Goal: Obtain resource: Obtain resource

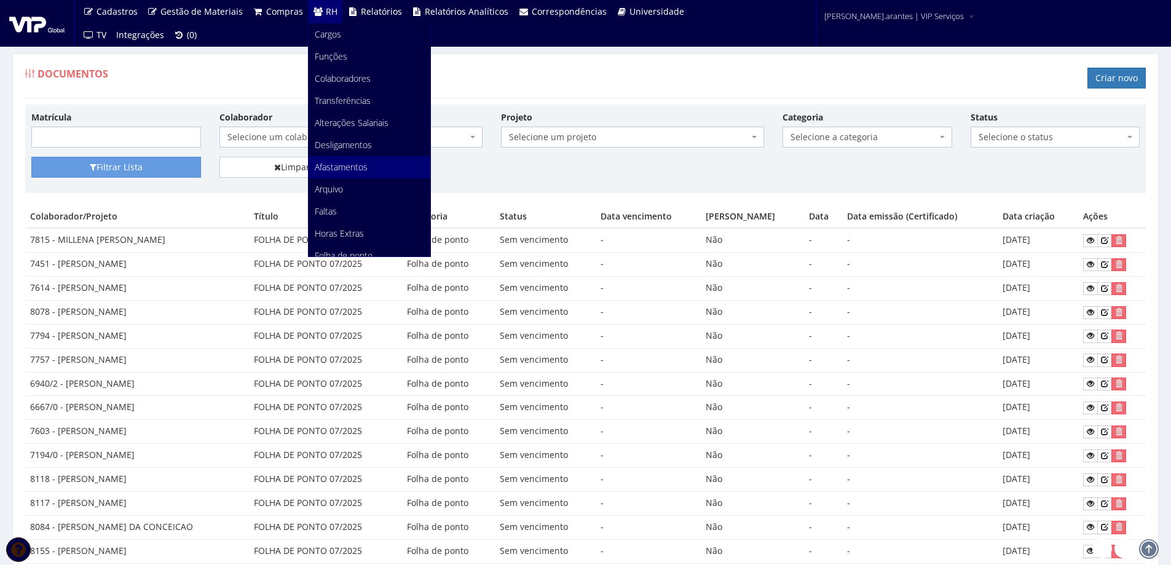
click at [316, 168] on span "Afastamentos" at bounding box center [341, 167] width 53 height 12
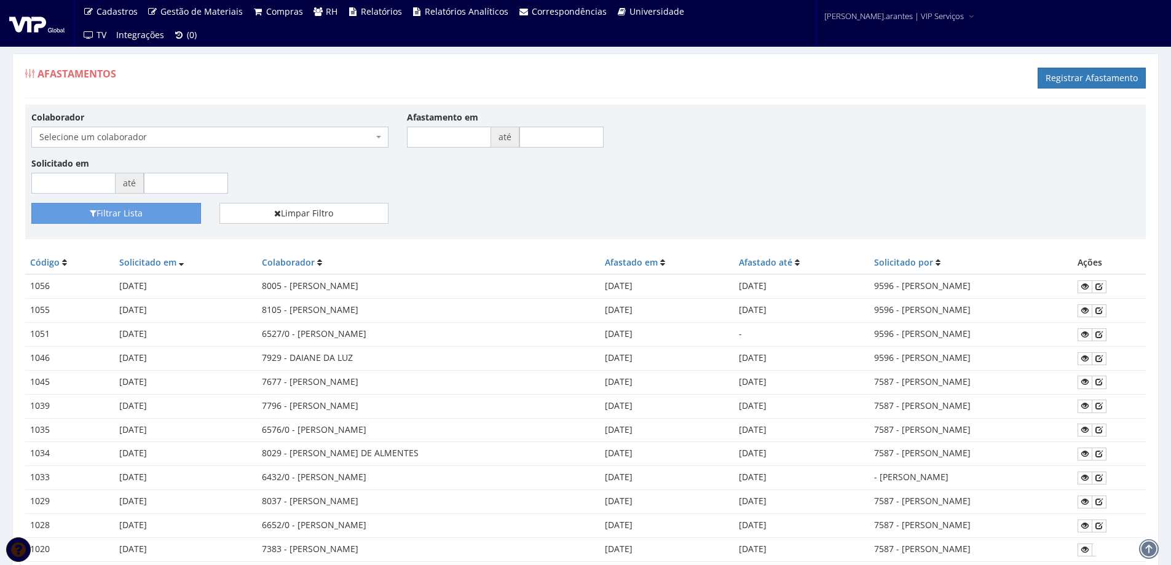
click at [181, 133] on span "Selecione um colaborador" at bounding box center [206, 137] width 334 height 12
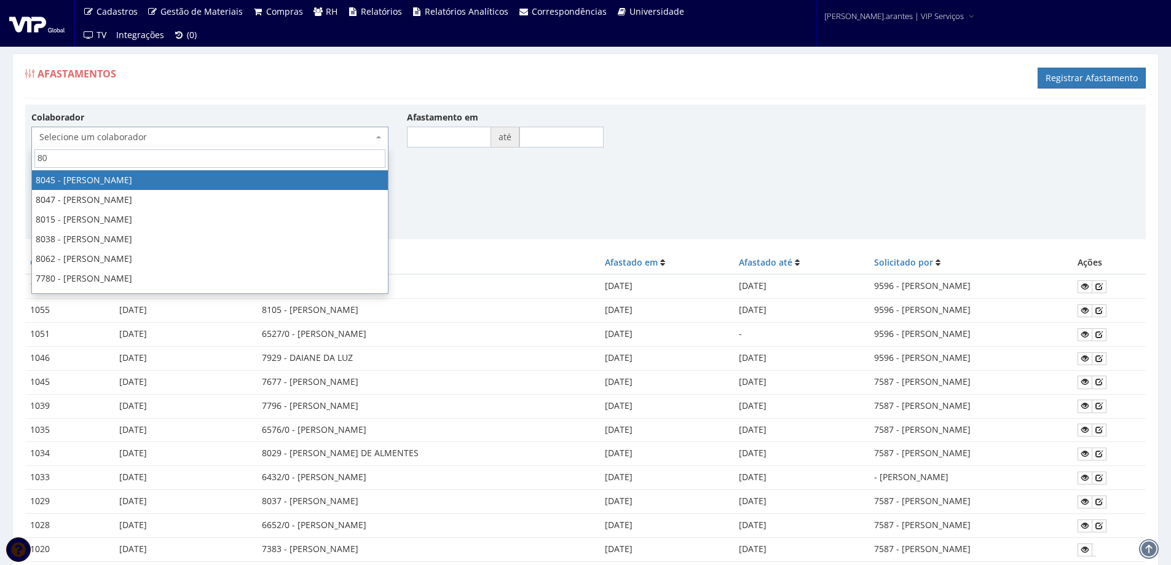
type input "8"
type input "MARCIO K"
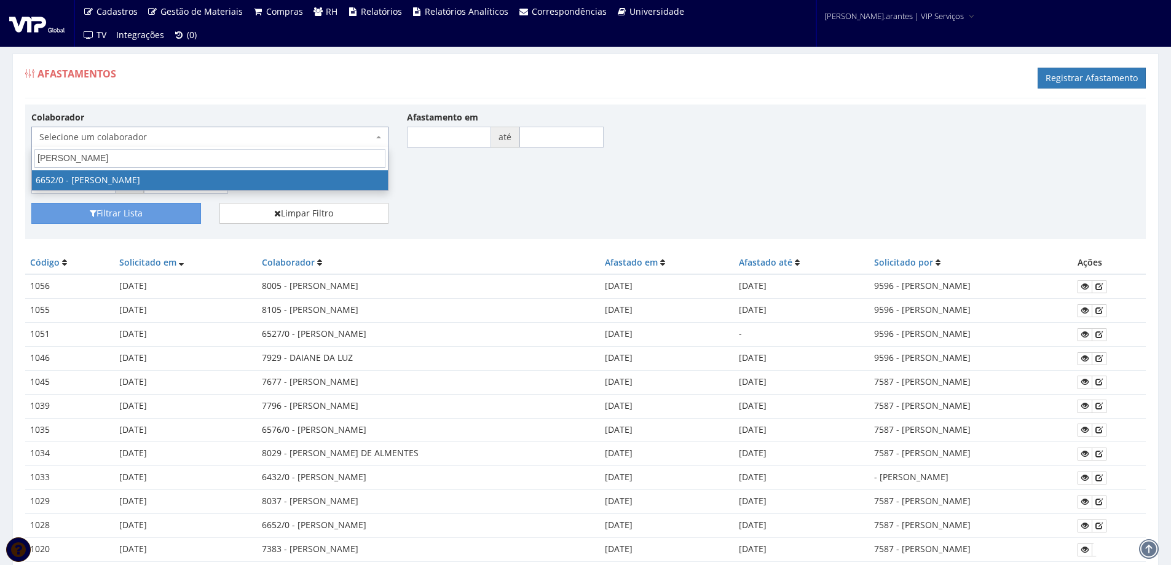
select select "135"
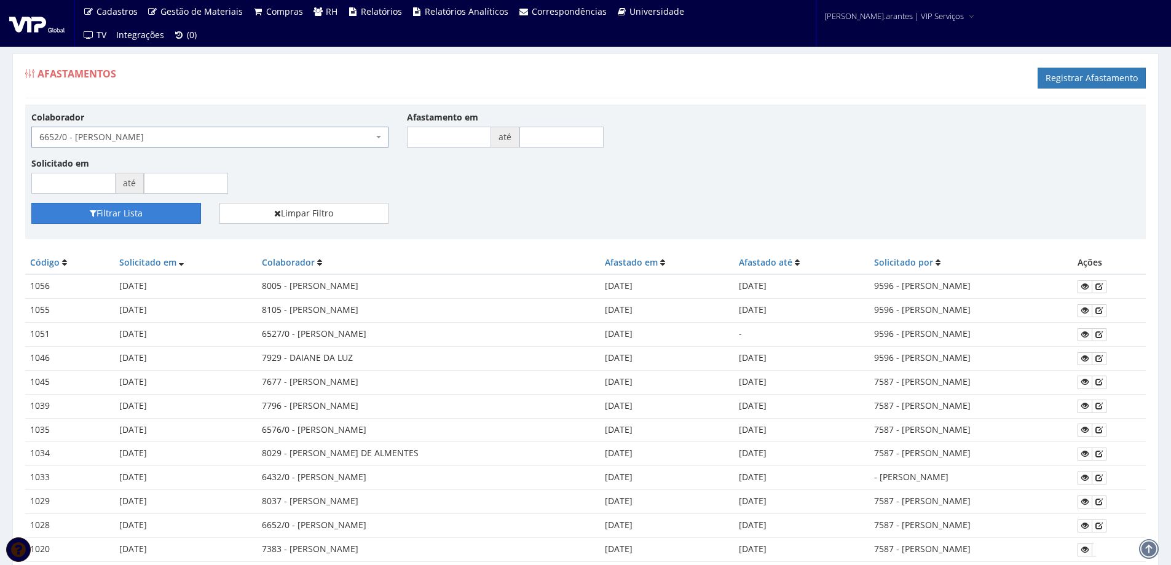
click at [145, 214] on button "Filtrar Lista" at bounding box center [116, 213] width 170 height 21
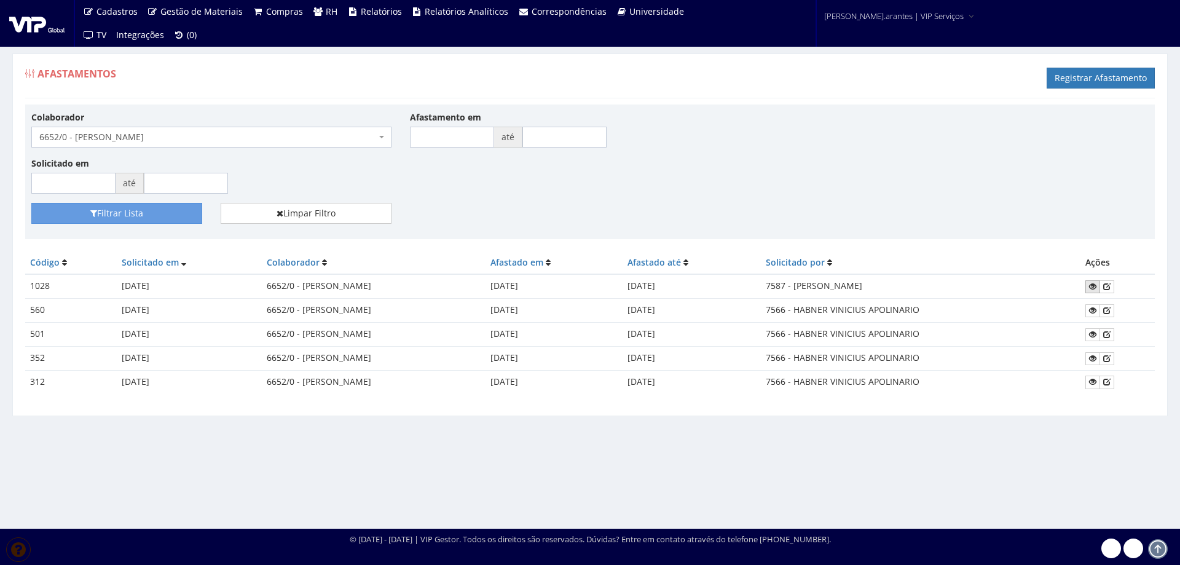
click at [1091, 286] on icon at bounding box center [1092, 286] width 7 height 9
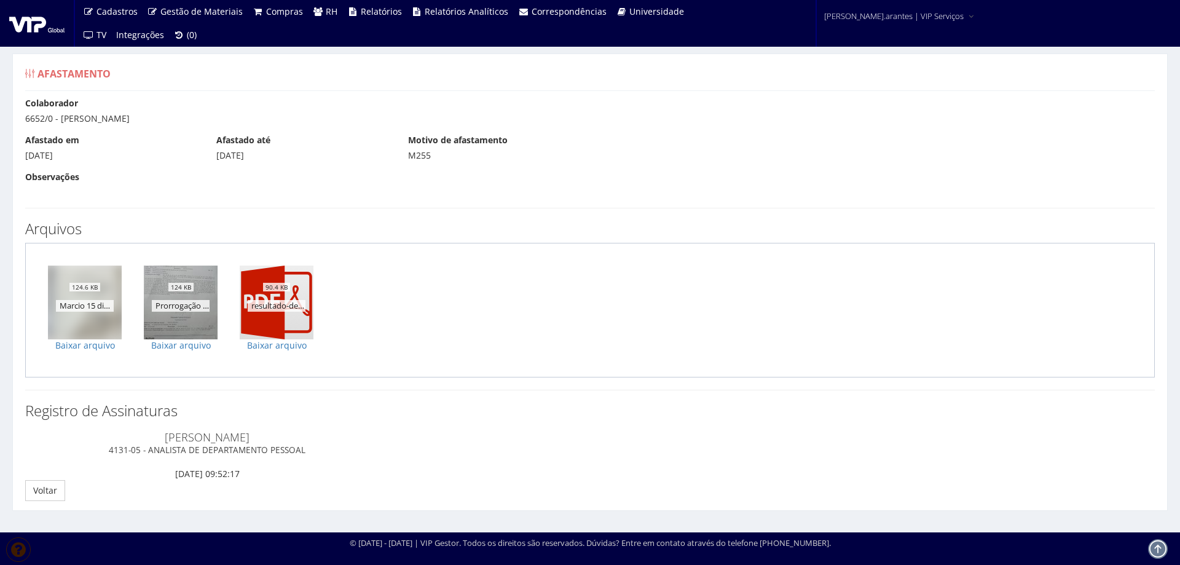
click at [79, 329] on img at bounding box center [84, 302] width 77 height 77
click at [77, 344] on link "Baixar arquivo" at bounding box center [85, 345] width 74 height 12
click at [173, 346] on link "Baixar arquivo" at bounding box center [181, 345] width 74 height 12
click at [281, 347] on link "Baixar arquivo" at bounding box center [277, 345] width 74 height 12
drag, startPoint x: 41, startPoint y: 490, endPoint x: 163, endPoint y: 428, distance: 136.9
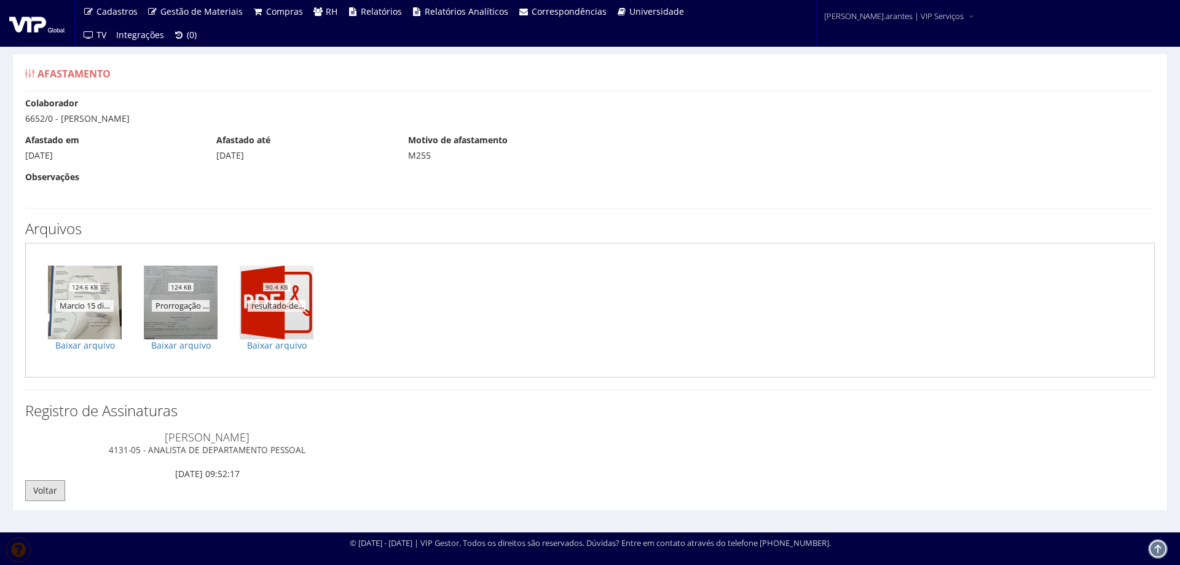
click at [41, 489] on link "Voltar" at bounding box center [45, 490] width 40 height 21
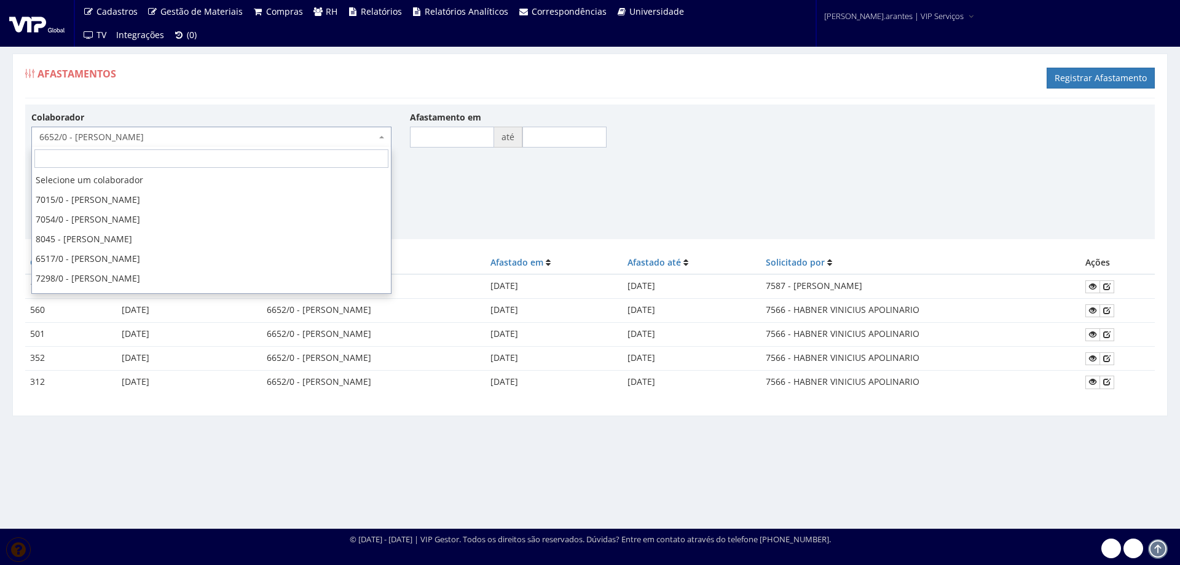
click at [184, 139] on span "6652/0 - [PERSON_NAME]" at bounding box center [207, 137] width 337 height 12
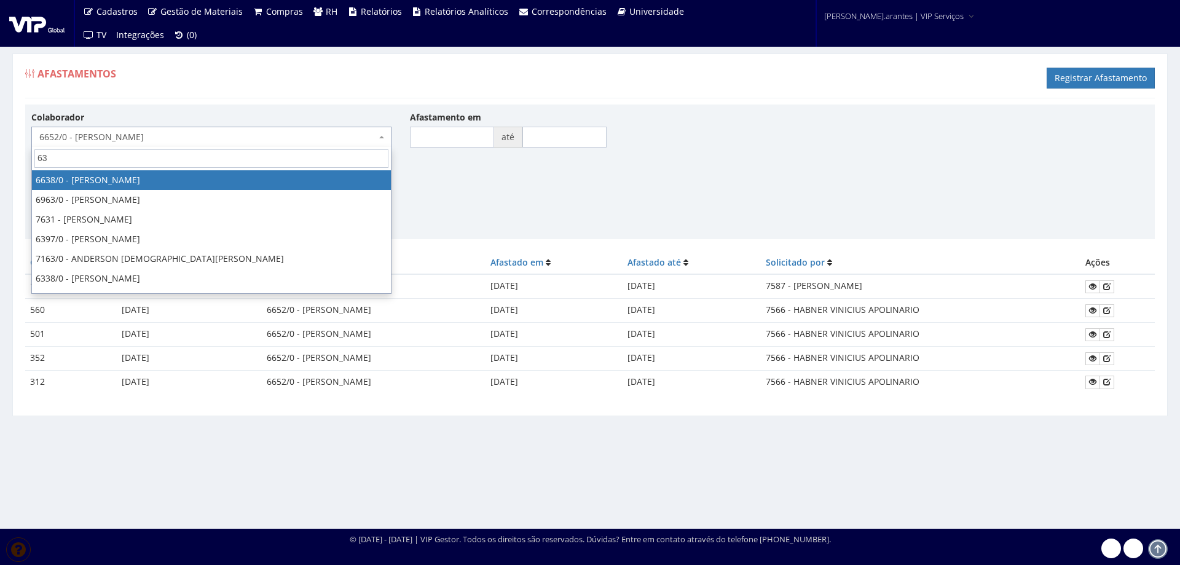
type input "6"
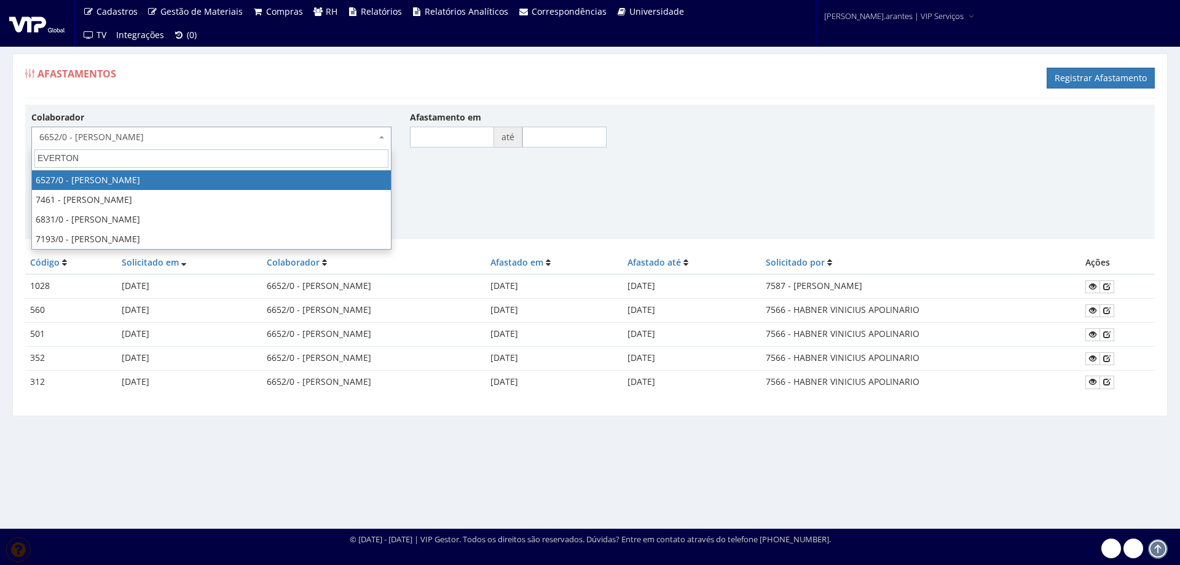
type input "EVERTON"
select select "104"
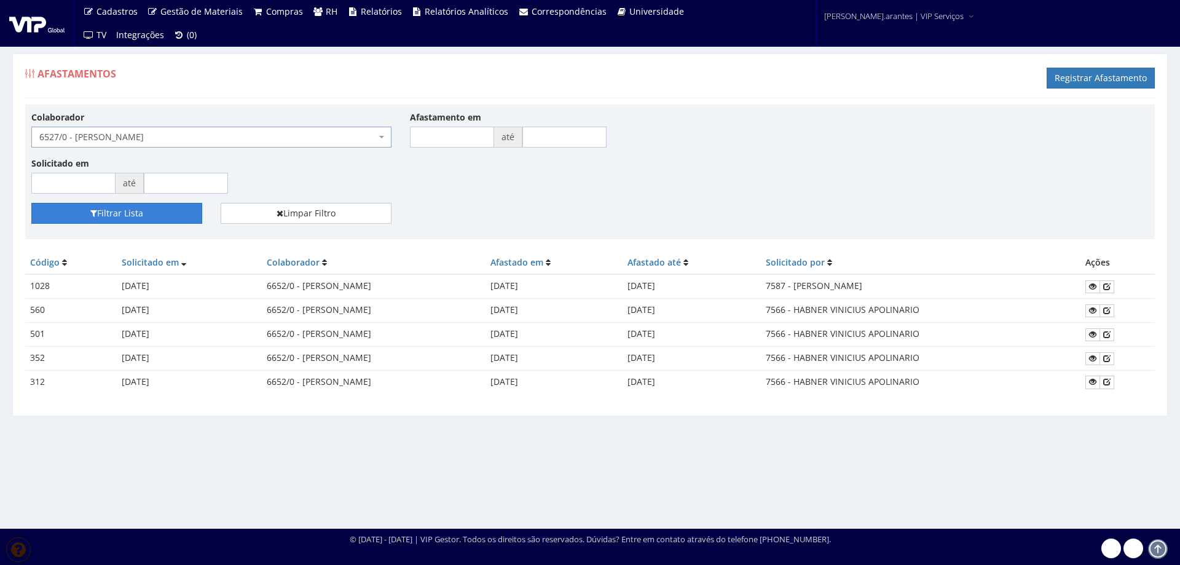
click at [124, 211] on button "Filtrar Lista" at bounding box center [116, 213] width 171 height 21
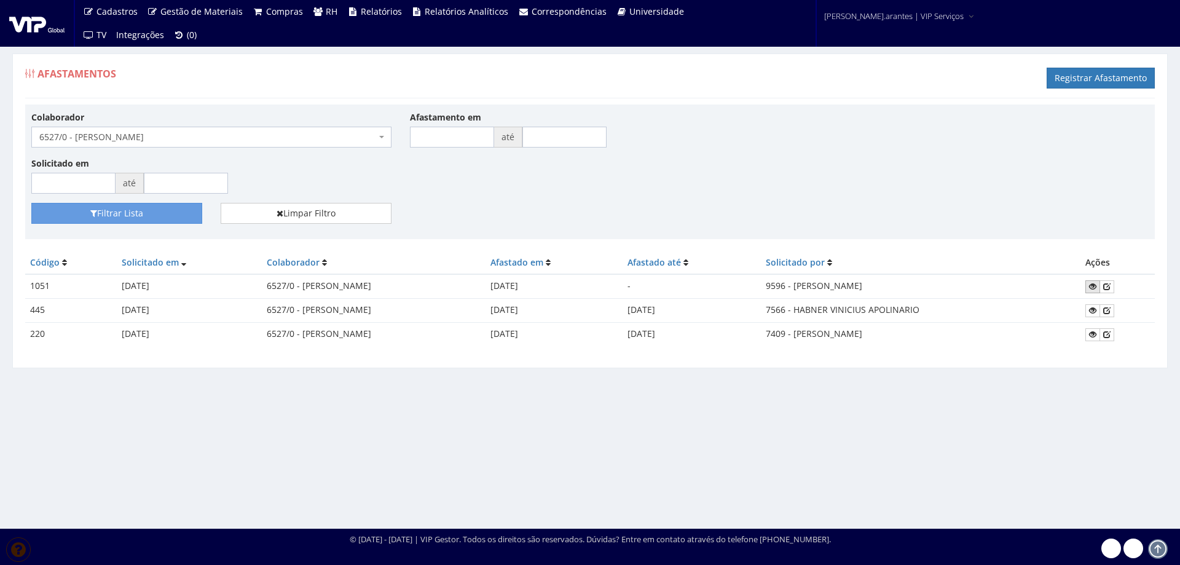
click at [1096, 288] on icon at bounding box center [1092, 286] width 7 height 9
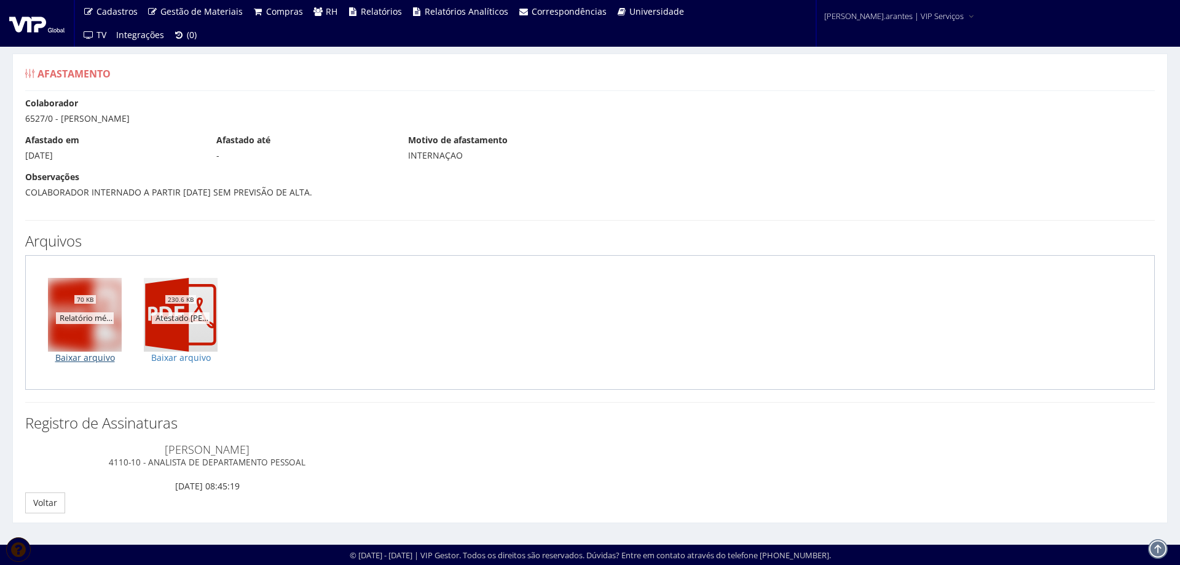
click at [65, 358] on link "Baixar arquivo" at bounding box center [85, 358] width 74 height 12
click at [186, 357] on link "Baixar arquivo" at bounding box center [181, 358] width 74 height 12
click at [51, 505] on link "Voltar" at bounding box center [45, 502] width 40 height 21
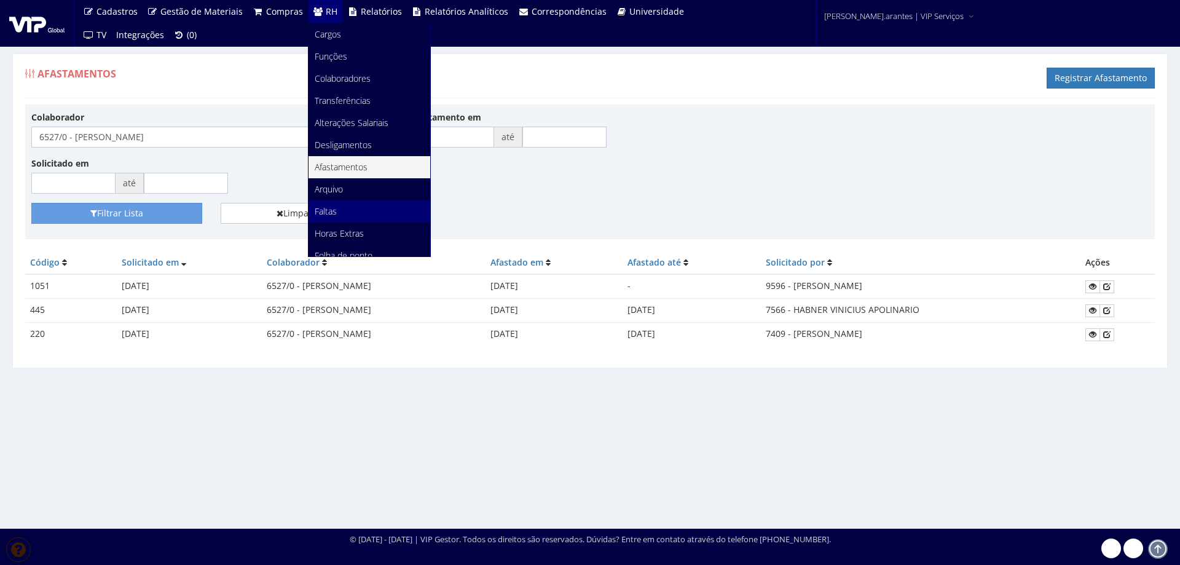
click at [327, 207] on span "Faltas" at bounding box center [326, 211] width 22 height 12
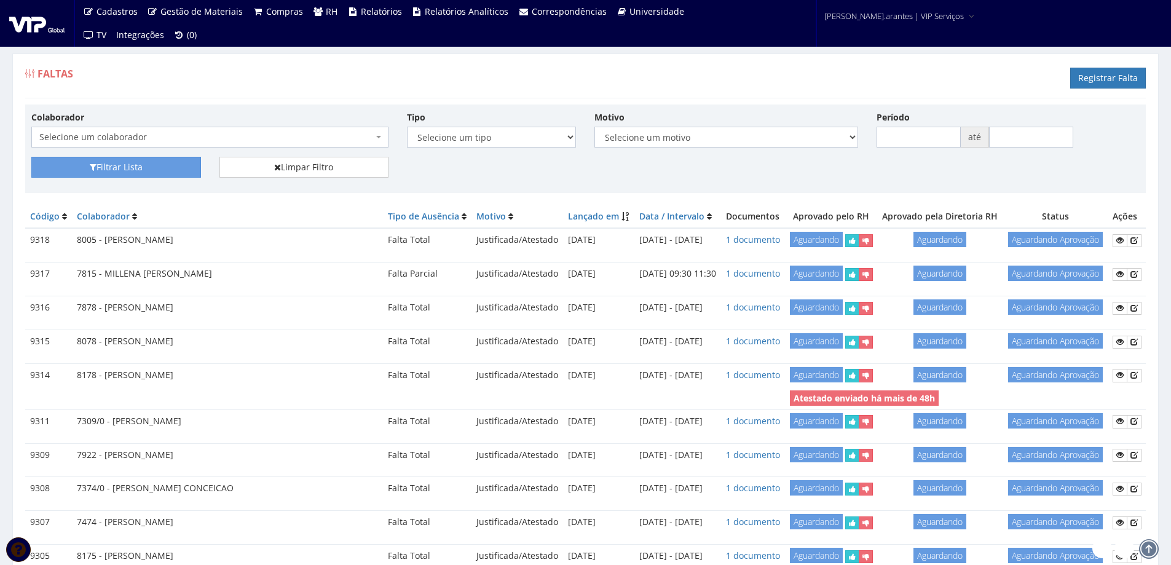
click at [152, 125] on div "Colaborador Selecione um colaborador 7015/0 - [PERSON_NAME] 7054/0 - [PERSON_NA…" at bounding box center [209, 129] width 375 height 37
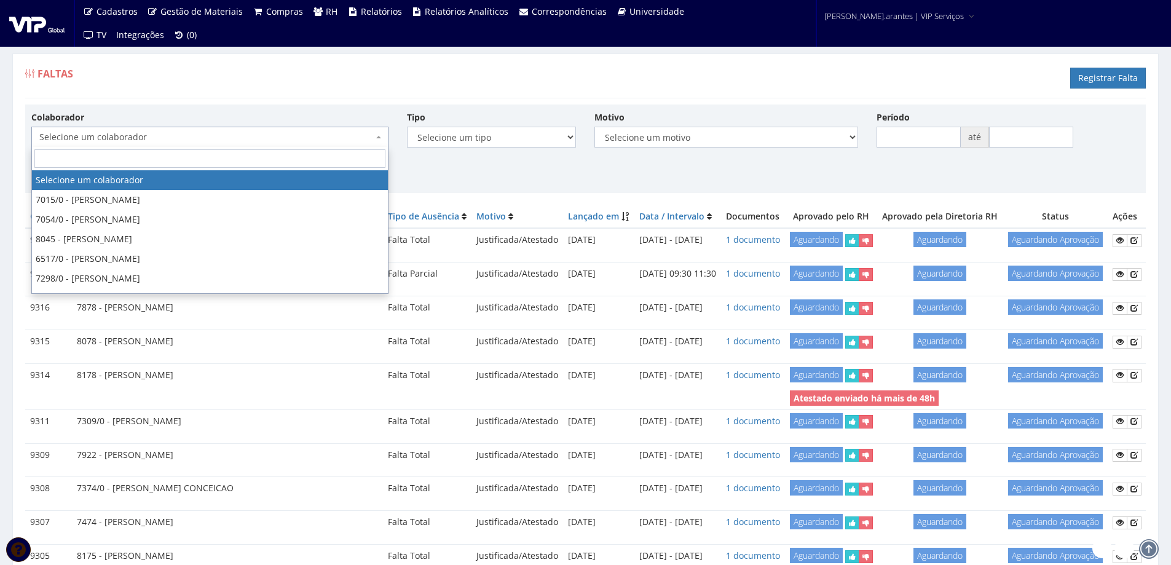
click at [151, 138] on span "Selecione um colaborador" at bounding box center [206, 137] width 334 height 12
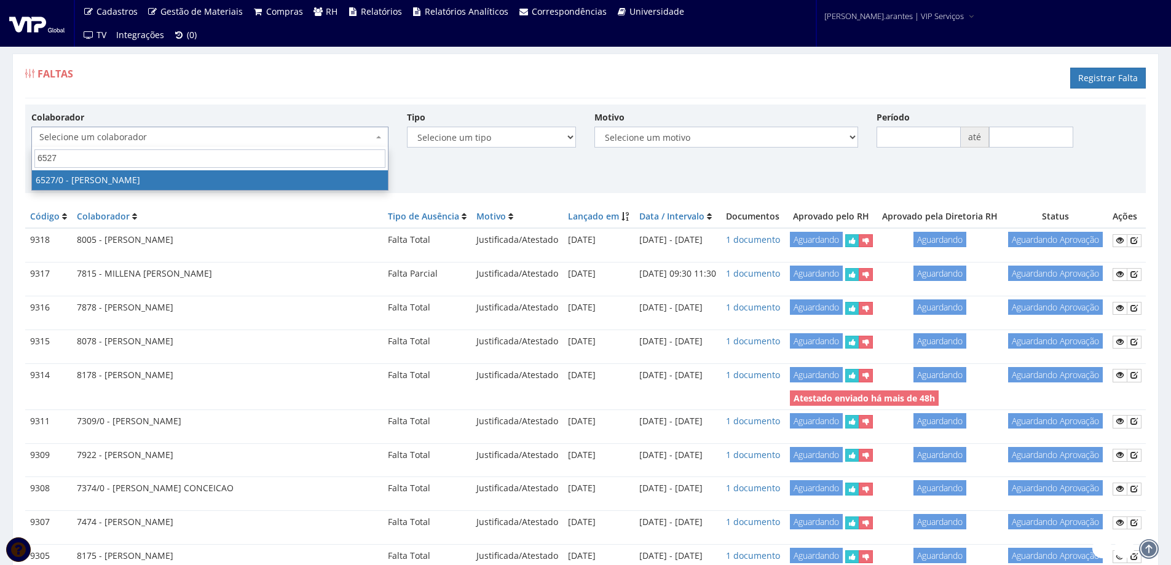
type input "6527"
select select "104"
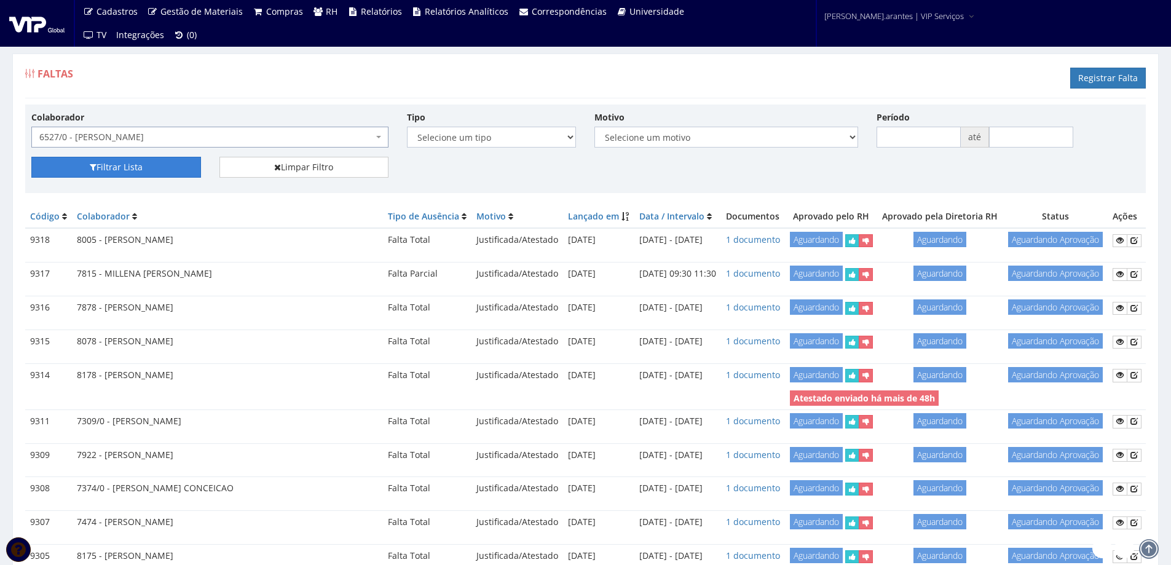
click at [130, 163] on button "Filtrar Lista" at bounding box center [116, 167] width 170 height 21
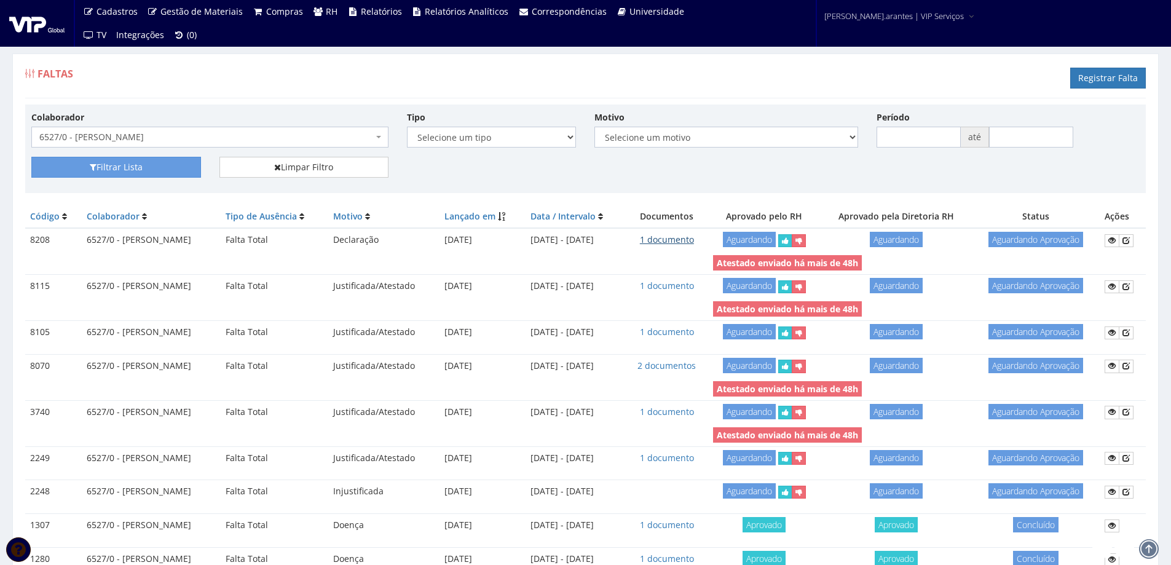
click at [683, 236] on link "1 documento" at bounding box center [667, 240] width 54 height 12
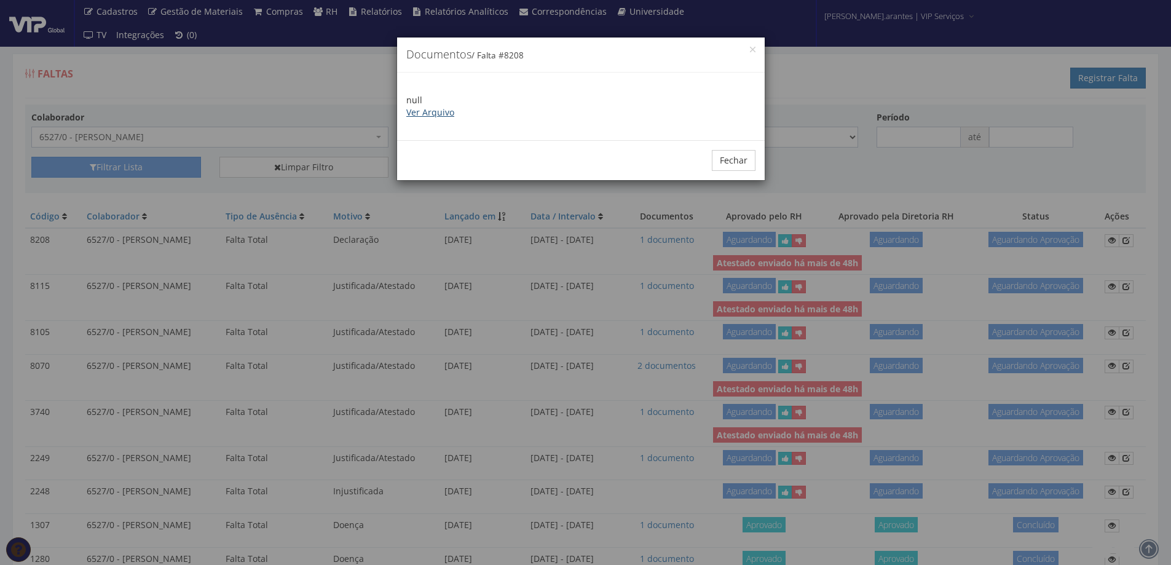
click at [425, 111] on link "Ver Arquivo" at bounding box center [430, 112] width 48 height 12
click at [730, 160] on button "Fechar" at bounding box center [734, 160] width 44 height 21
